Goal: Task Accomplishment & Management: Manage account settings

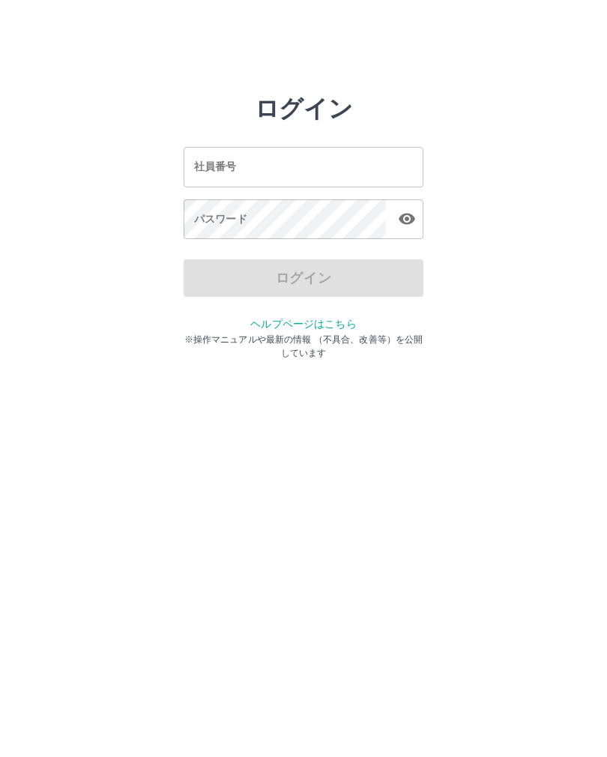
click at [272, 170] on input "社員番号" at bounding box center [304, 167] width 240 height 40
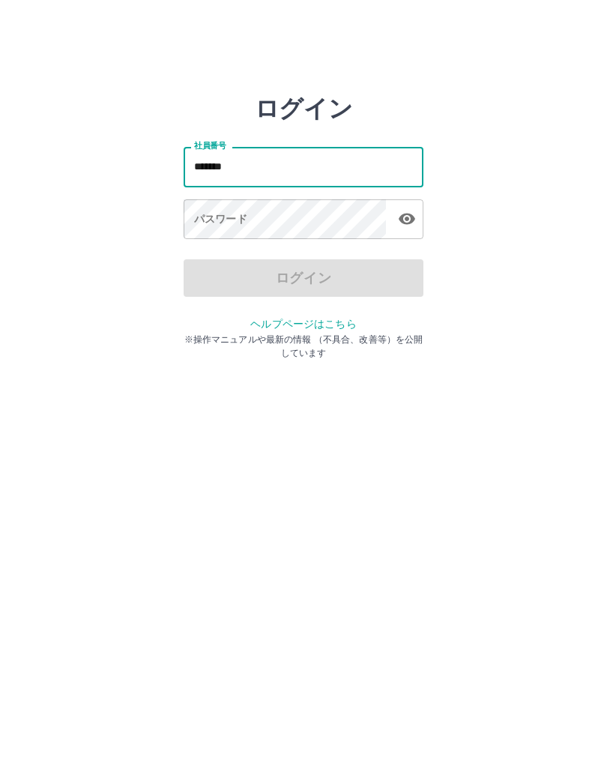
type input "*******"
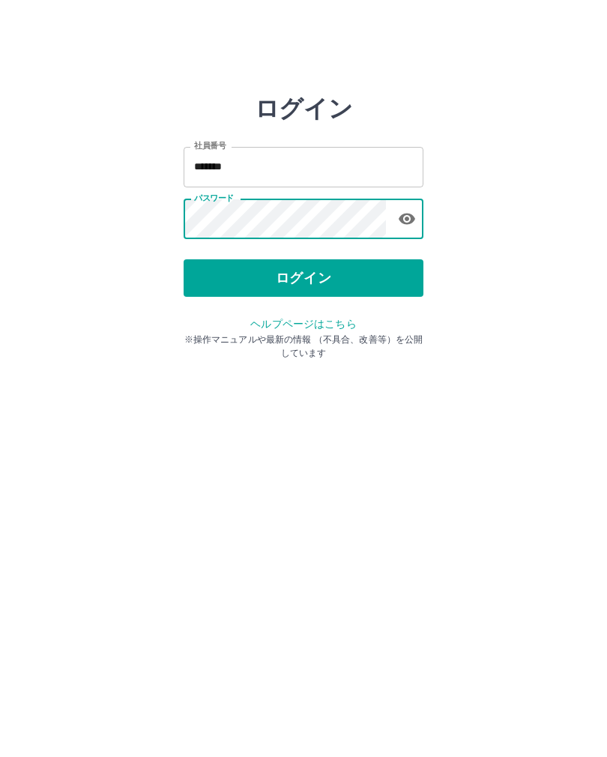
click at [328, 277] on button "ログイン" at bounding box center [304, 277] width 240 height 37
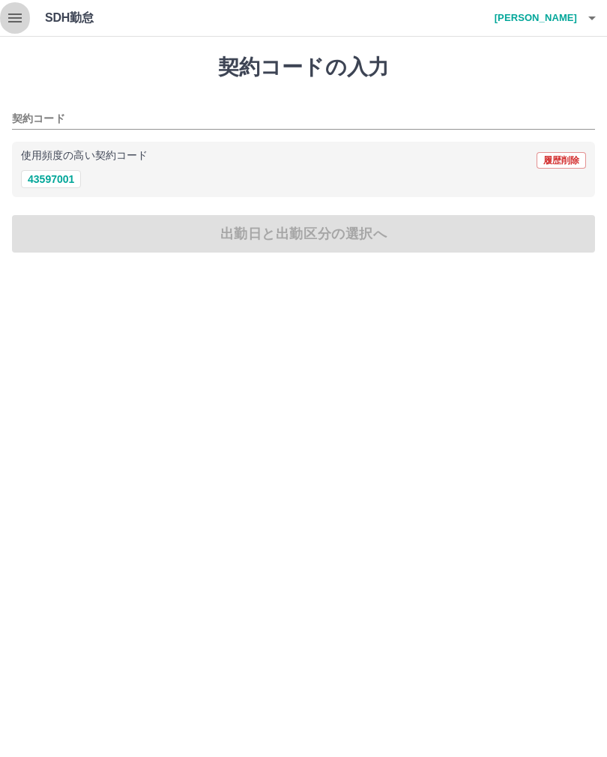
click at [19, 15] on icon "button" at bounding box center [14, 17] width 13 height 9
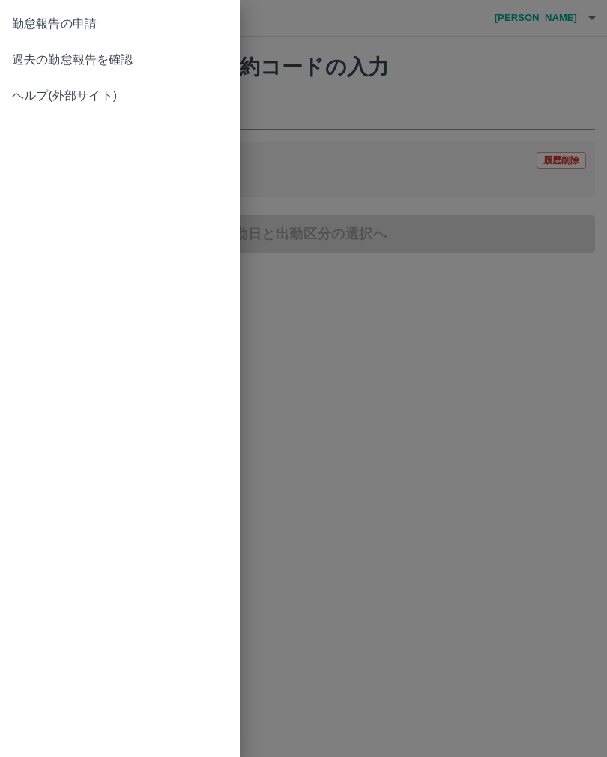
click at [124, 62] on span "過去の勤怠報告を確認" at bounding box center [120, 60] width 216 height 18
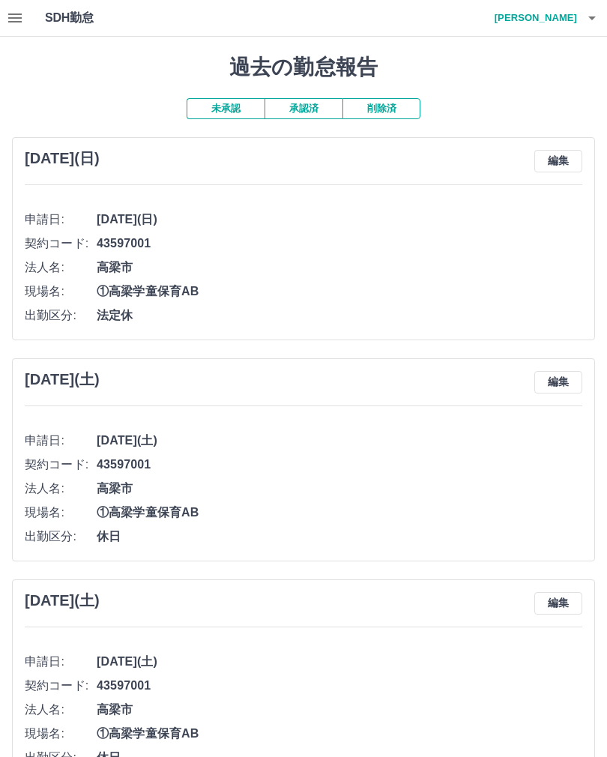
click at [304, 112] on button "承認済" at bounding box center [304, 108] width 78 height 21
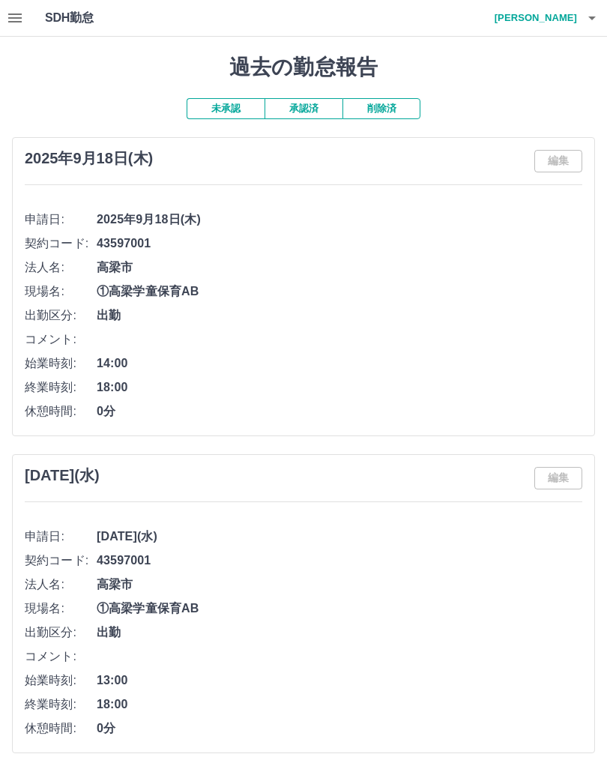
click at [592, 22] on icon "button" at bounding box center [592, 18] width 18 height 18
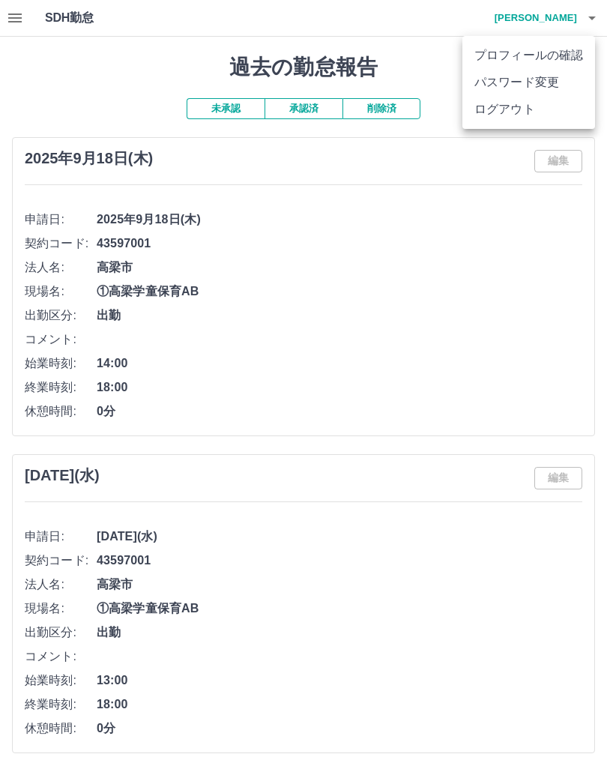
click at [541, 115] on li "ログアウト" at bounding box center [529, 109] width 133 height 27
